Goal: Use online tool/utility: Utilize a website feature to perform a specific function

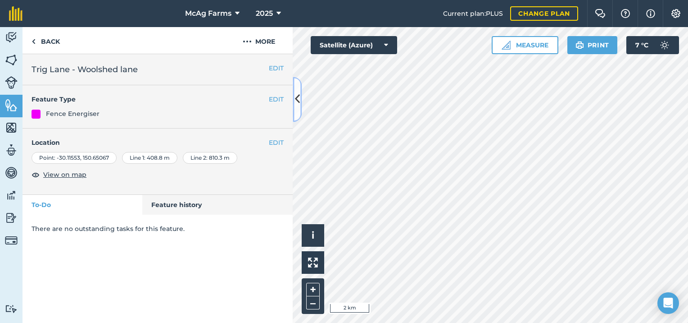
click at [295, 100] on icon at bounding box center [297, 99] width 5 height 16
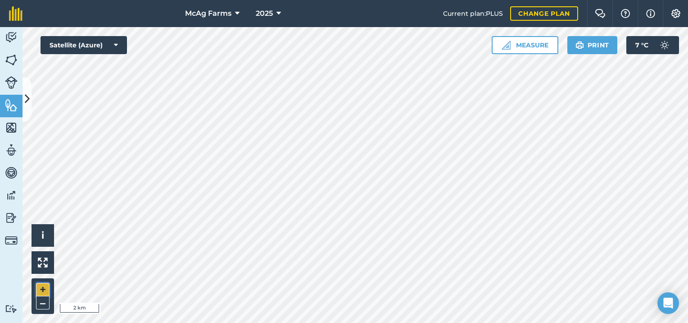
click at [43, 288] on button "+" at bounding box center [43, 289] width 14 height 14
click at [529, 45] on button "Measure" at bounding box center [525, 45] width 67 height 18
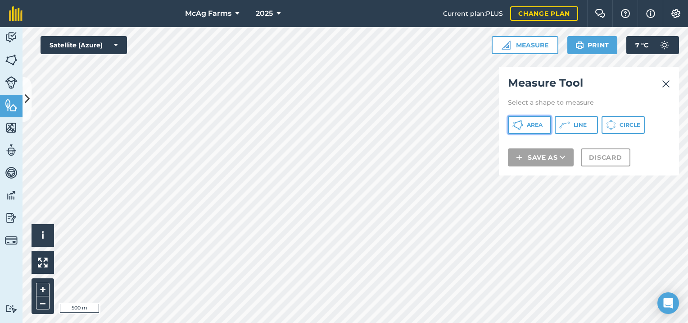
click at [534, 127] on span "Area" at bounding box center [535, 124] width 16 height 7
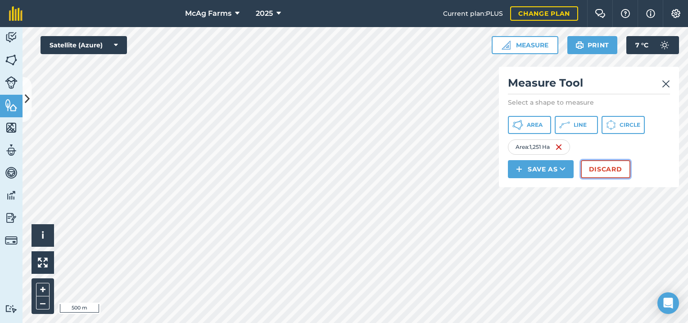
drag, startPoint x: 256, startPoint y: 245, endPoint x: 616, endPoint y: 168, distance: 368.6
click at [616, 168] on button "Discard" at bounding box center [606, 169] width 50 height 18
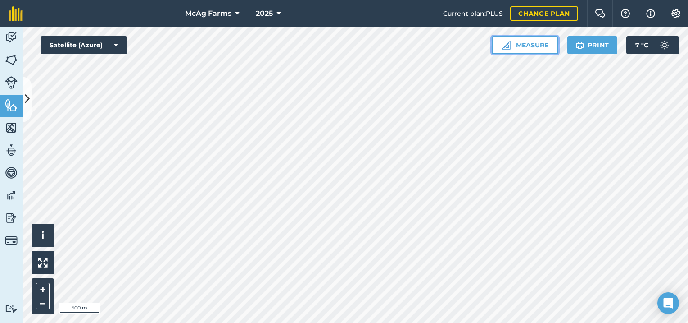
click at [523, 45] on button "Measure" at bounding box center [525, 45] width 67 height 18
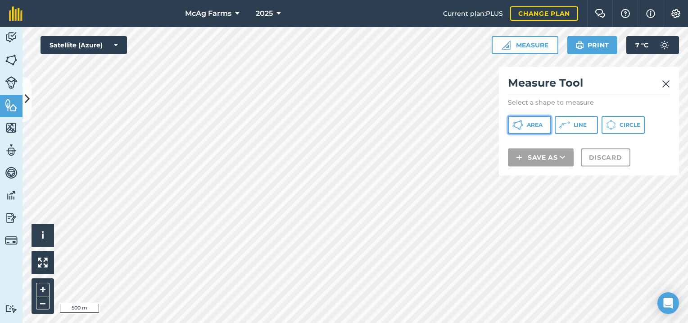
click at [516, 123] on icon at bounding box center [518, 124] width 11 height 11
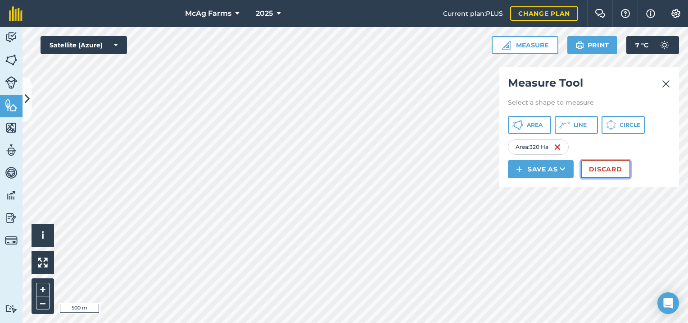
click at [598, 168] on button "Discard" at bounding box center [606, 169] width 50 height 18
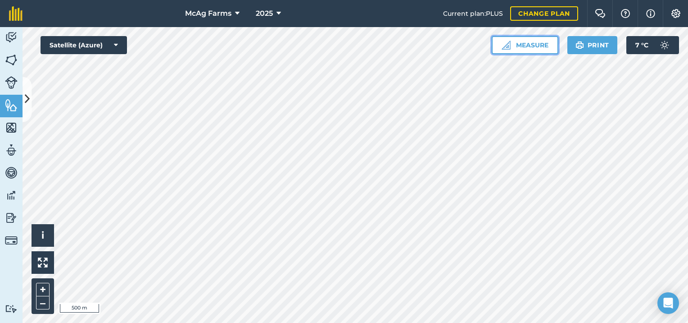
click at [520, 45] on button "Measure" at bounding box center [525, 45] width 67 height 18
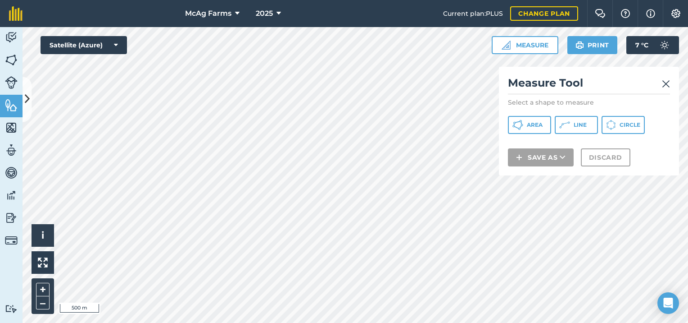
click at [663, 81] on img at bounding box center [666, 83] width 8 height 11
